Goal: Navigation & Orientation: Go to known website

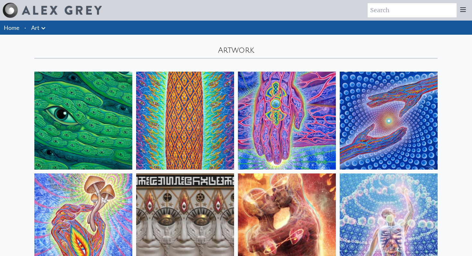
click at [35, 26] on link "Art" at bounding box center [35, 27] width 8 height 9
click at [42, 29] on icon at bounding box center [43, 28] width 8 height 8
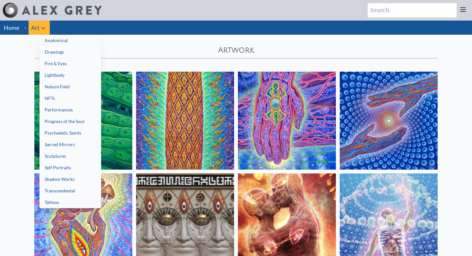
click at [18, 26] on div at bounding box center [236, 128] width 472 height 256
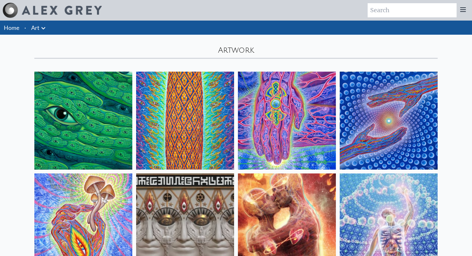
click at [18, 26] on link "Home" at bounding box center [11, 27] width 15 height 7
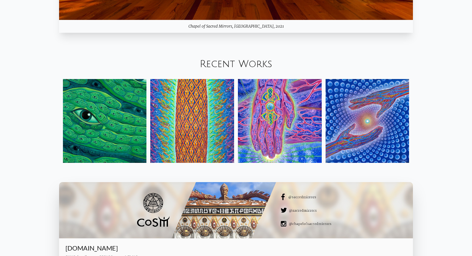
scroll to position [821, 0]
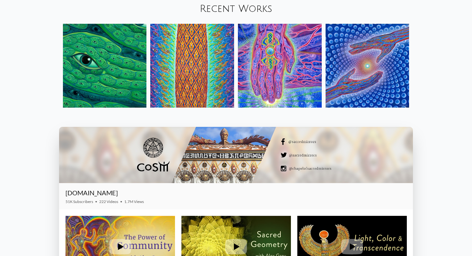
click at [180, 95] on img at bounding box center [192, 66] width 84 height 84
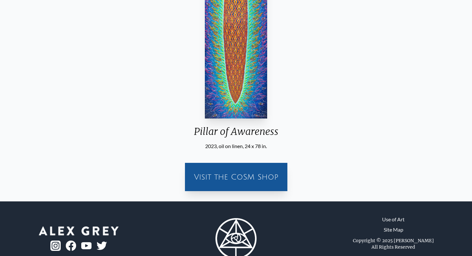
scroll to position [161, 0]
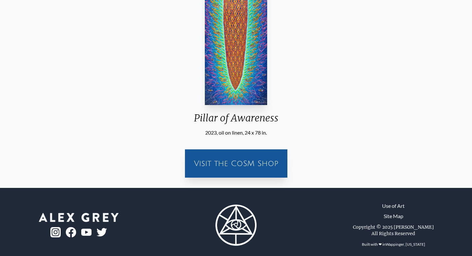
click at [223, 158] on div "Visit the CoSM Shop" at bounding box center [236, 163] width 95 height 21
